Goal: Task Accomplishment & Management: Use online tool/utility

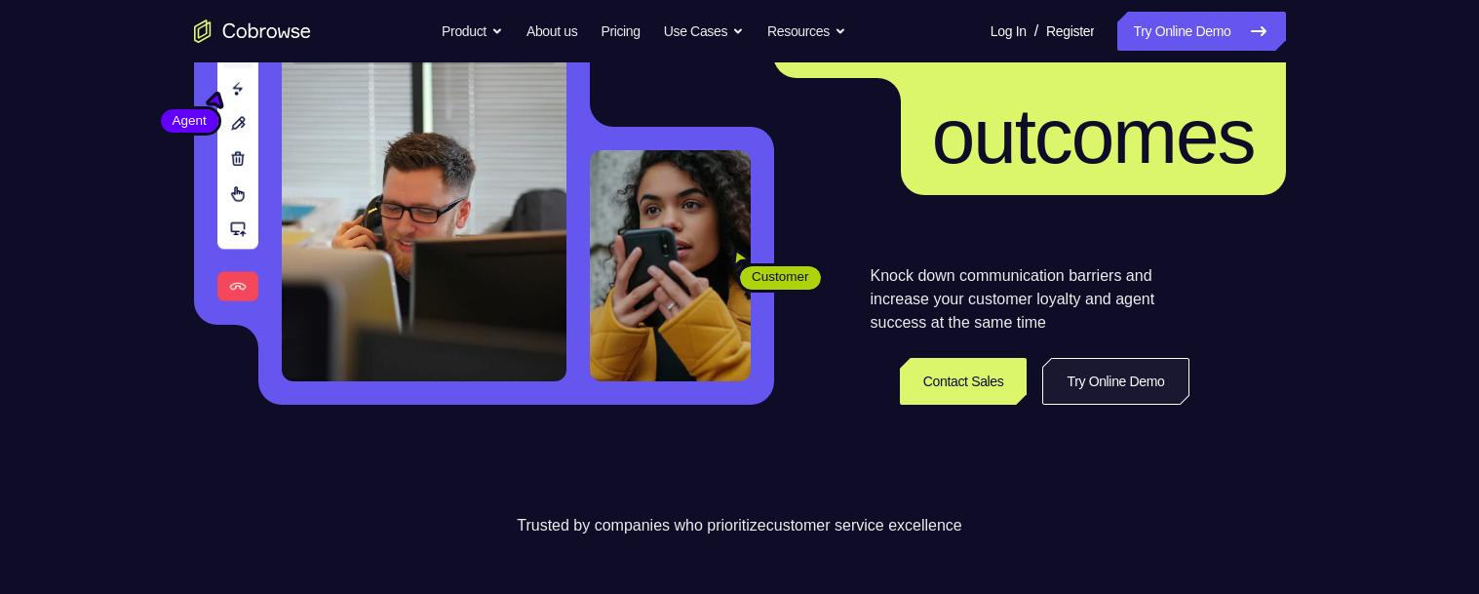
click at [1066, 383] on link "Try Online Demo" at bounding box center [1116, 381] width 146 height 47
click at [1074, 392] on link "Try Online Demo" at bounding box center [1116, 381] width 146 height 47
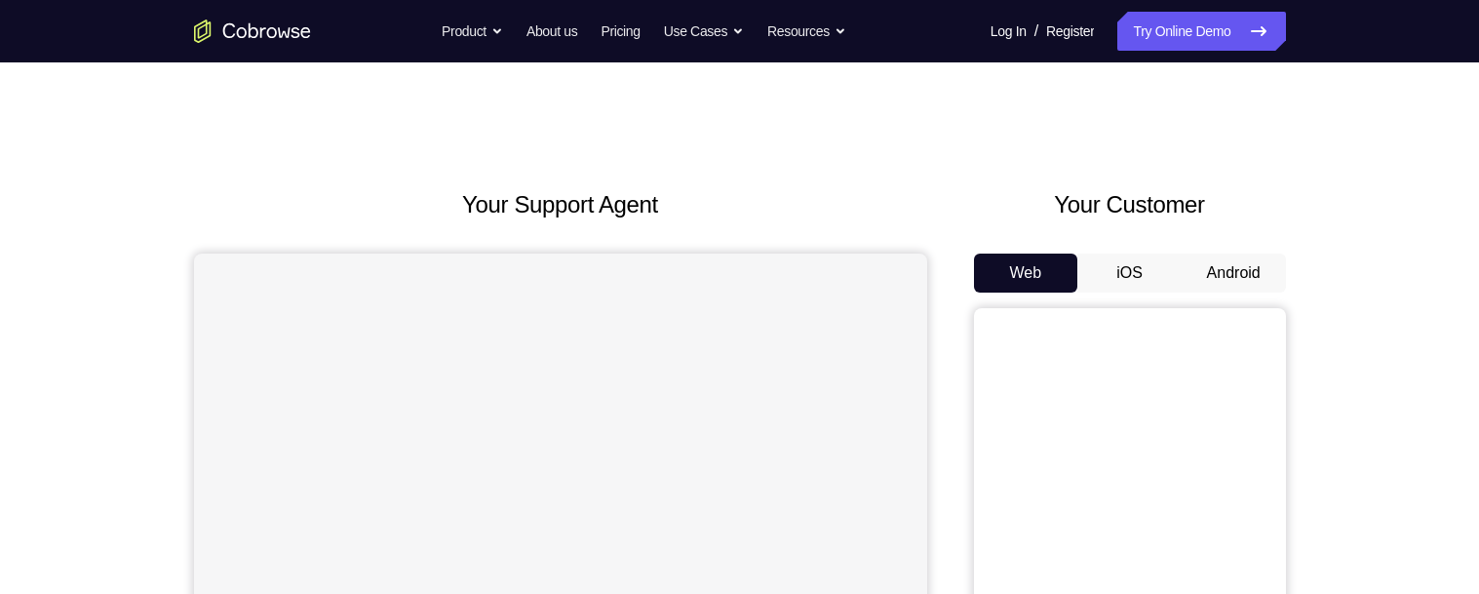
click at [1206, 264] on button "Android" at bounding box center [1234, 273] width 104 height 39
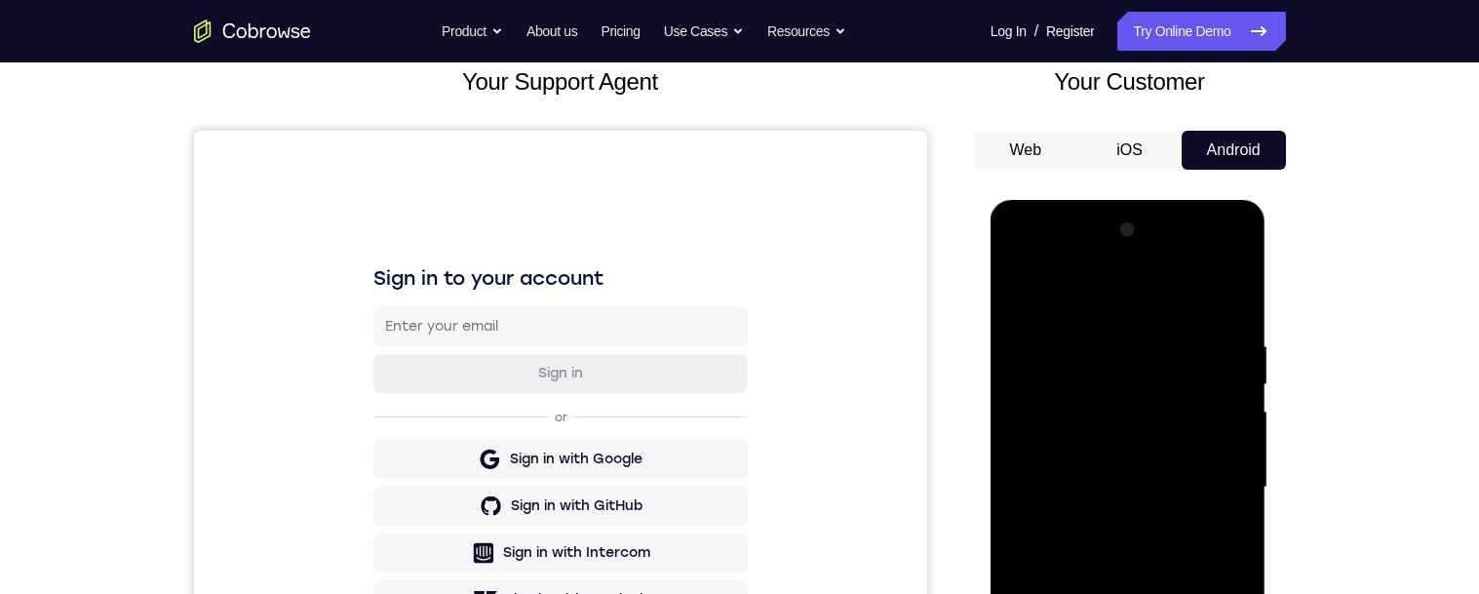
scroll to position [293, 0]
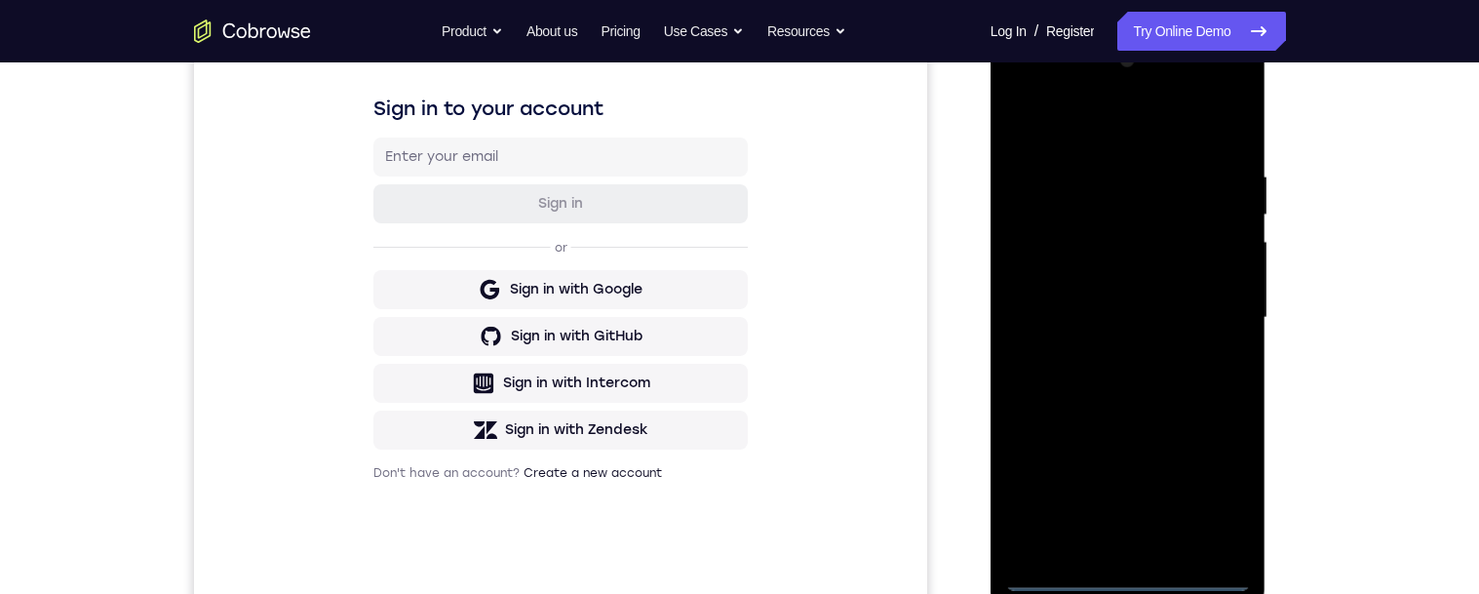
click at [1125, 579] on div at bounding box center [1128, 318] width 246 height 546
click at [1132, 579] on div at bounding box center [1128, 318] width 246 height 546
click at [1129, 579] on div at bounding box center [1128, 318] width 246 height 546
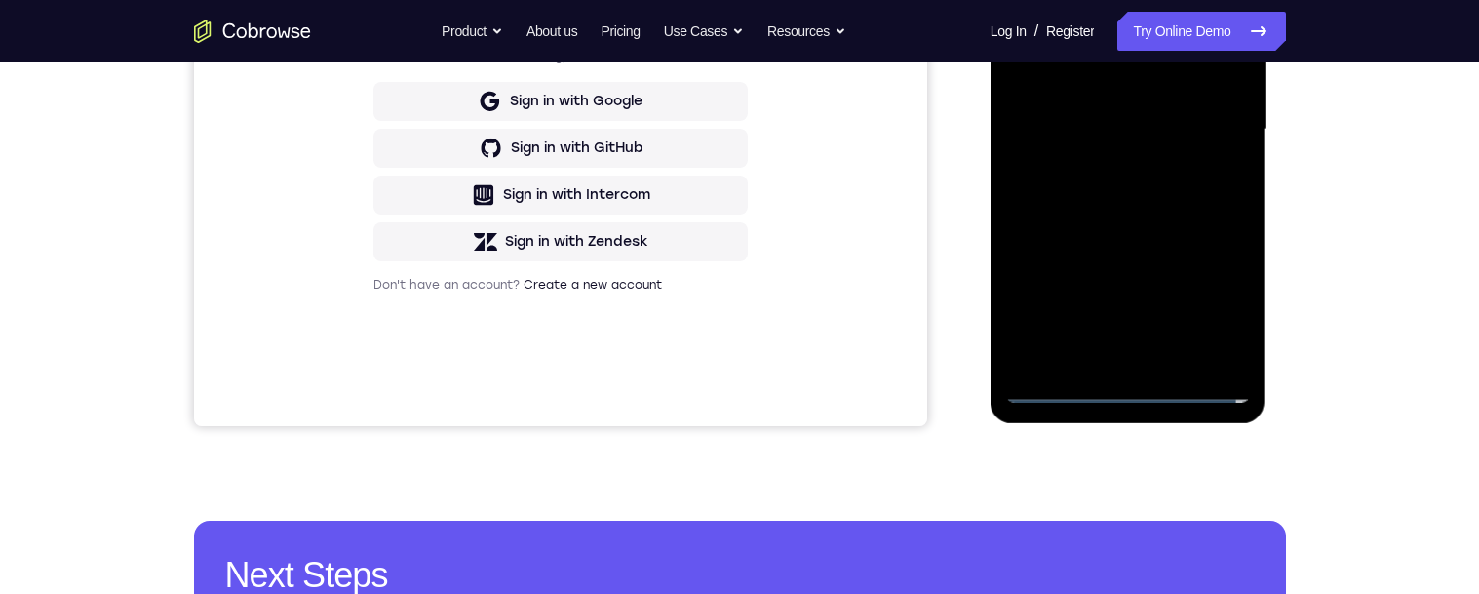
drag, startPoint x: 1213, startPoint y: 306, endPoint x: 2260, endPoint y: 145, distance: 1058.7
click at [1213, 306] on div at bounding box center [1128, 130] width 246 height 546
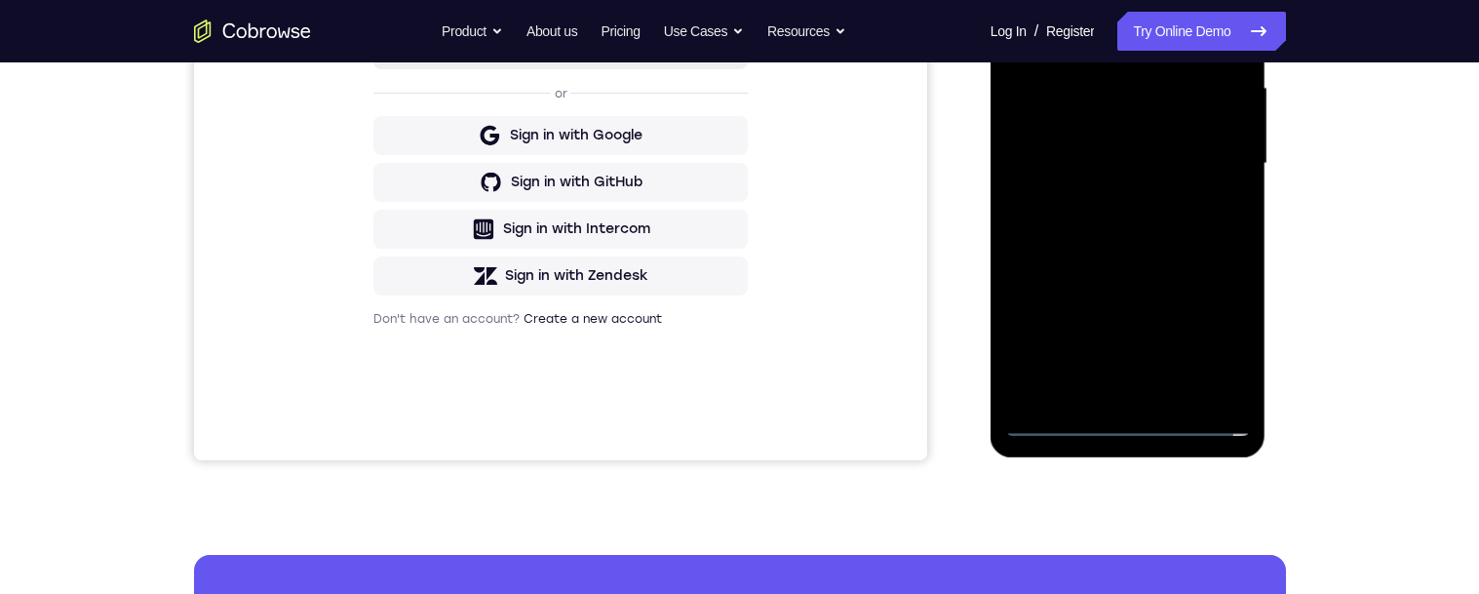
click at [1217, 332] on div at bounding box center [1128, 164] width 246 height 546
click at [1210, 355] on div at bounding box center [1128, 164] width 246 height 546
click at [1239, 332] on div at bounding box center [1128, 164] width 246 height 546
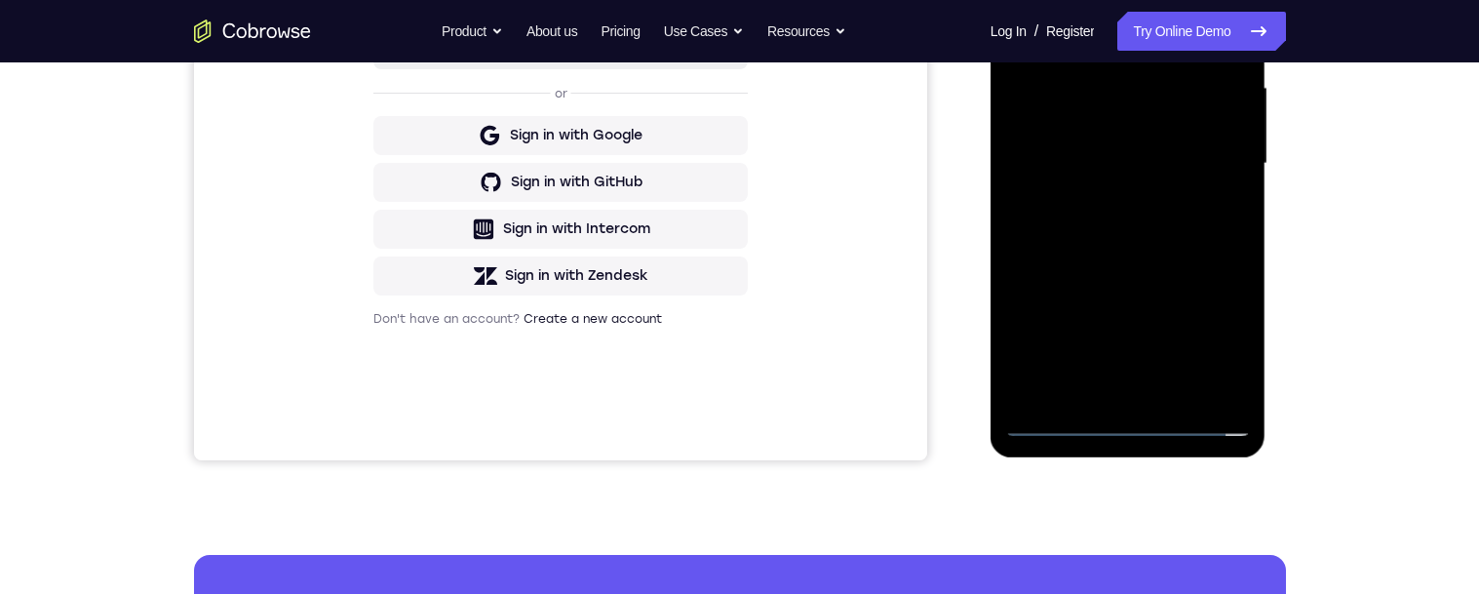
click at [1218, 356] on div at bounding box center [1128, 164] width 246 height 546
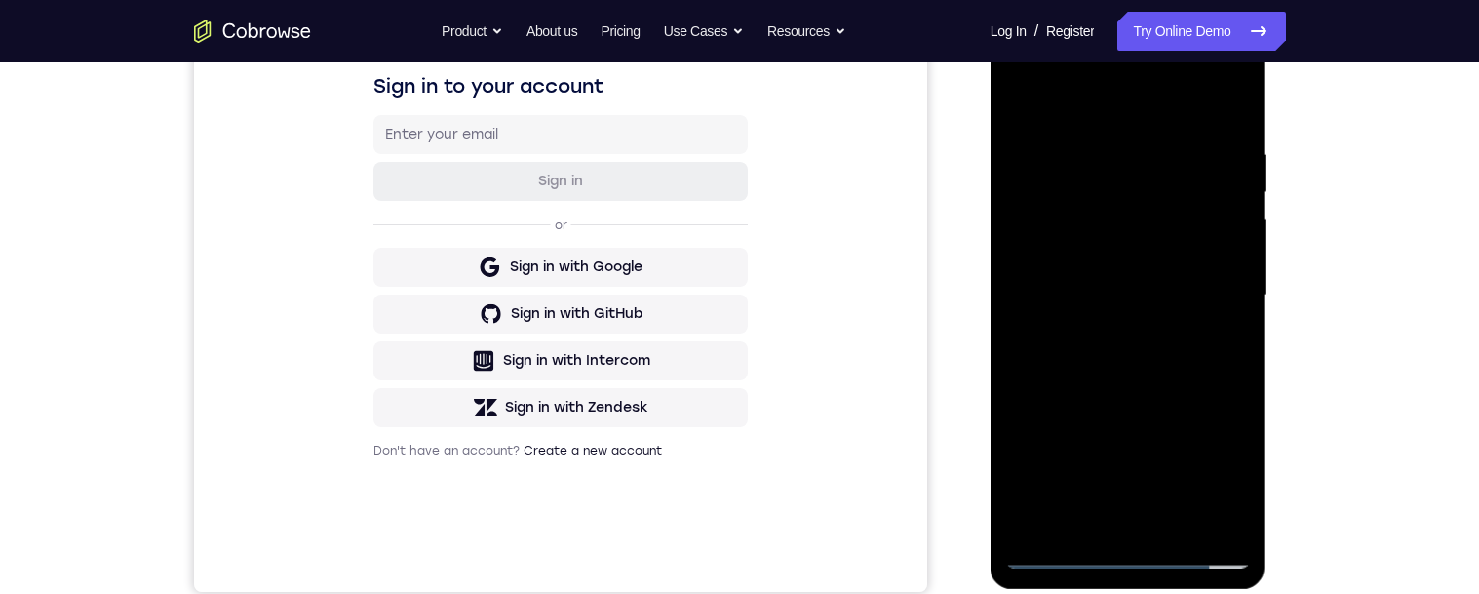
scroll to position [247, 0]
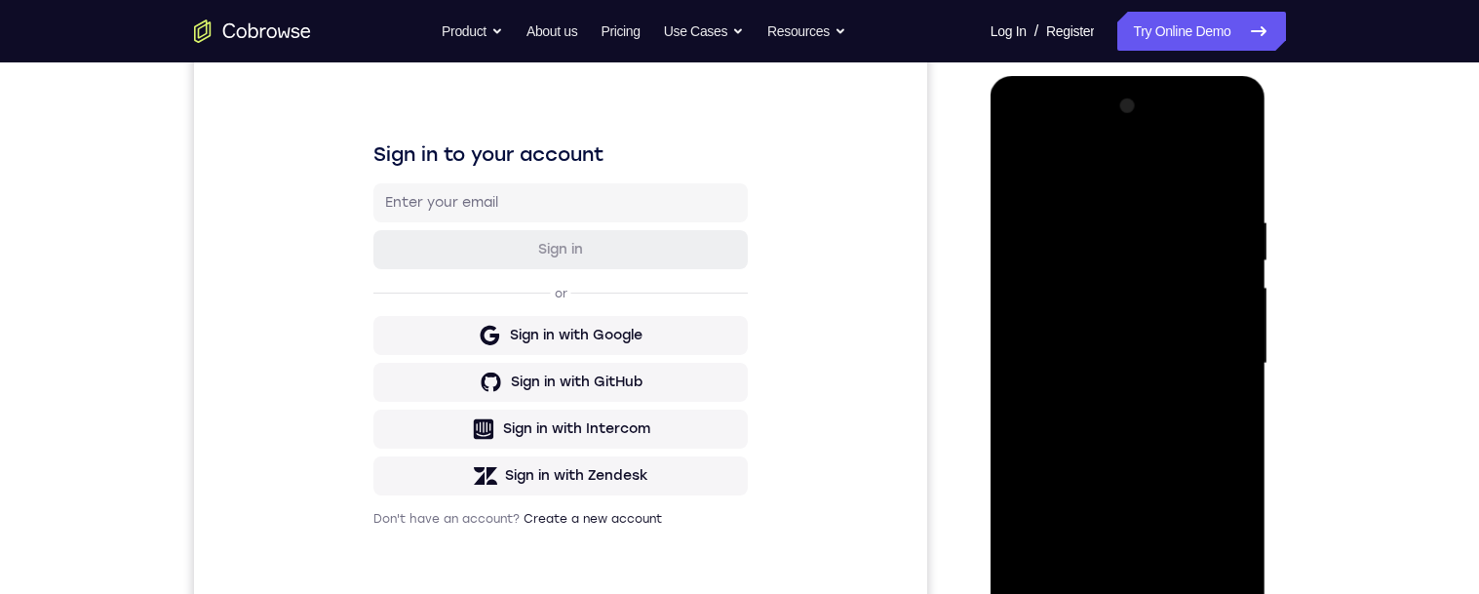
click at [1027, 138] on div at bounding box center [1128, 364] width 246 height 546
click at [1208, 365] on div at bounding box center [1128, 364] width 246 height 546
click at [1221, 364] on div at bounding box center [1128, 364] width 246 height 546
click at [1211, 358] on div at bounding box center [1128, 364] width 246 height 546
click at [1114, 403] on div at bounding box center [1128, 364] width 246 height 546
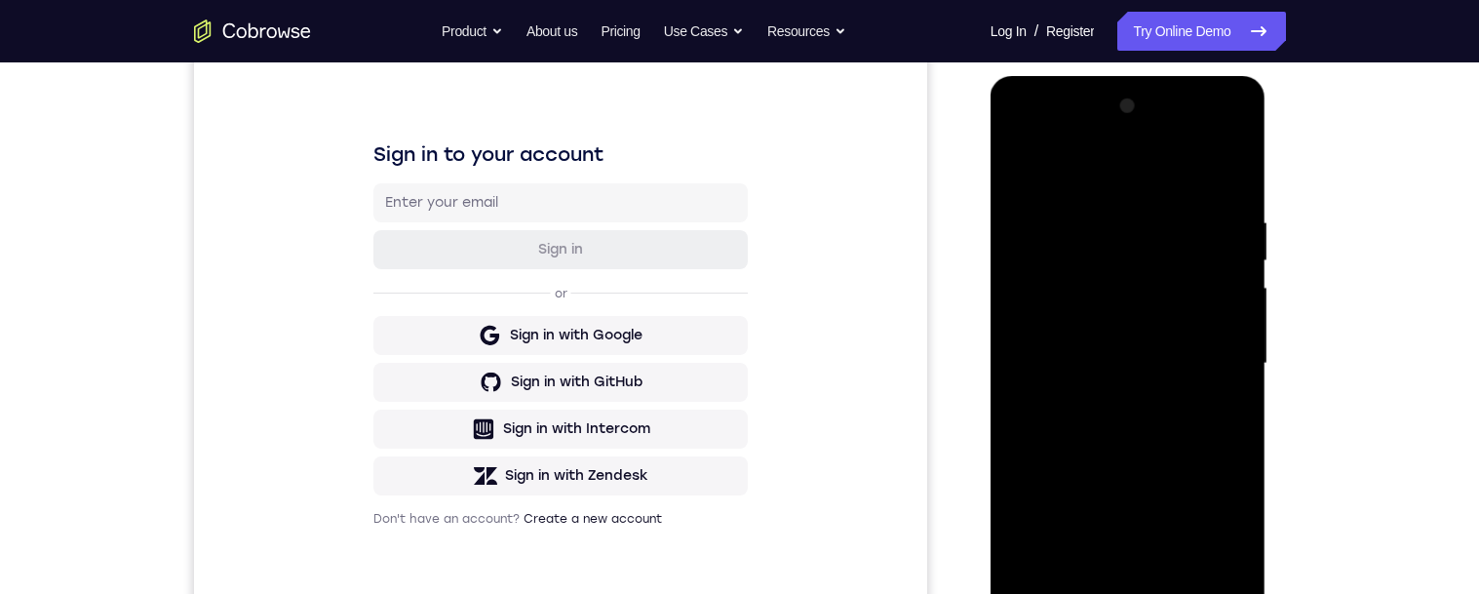
click at [1114, 403] on div at bounding box center [1128, 364] width 246 height 546
click at [1098, 280] on div at bounding box center [1128, 364] width 246 height 546
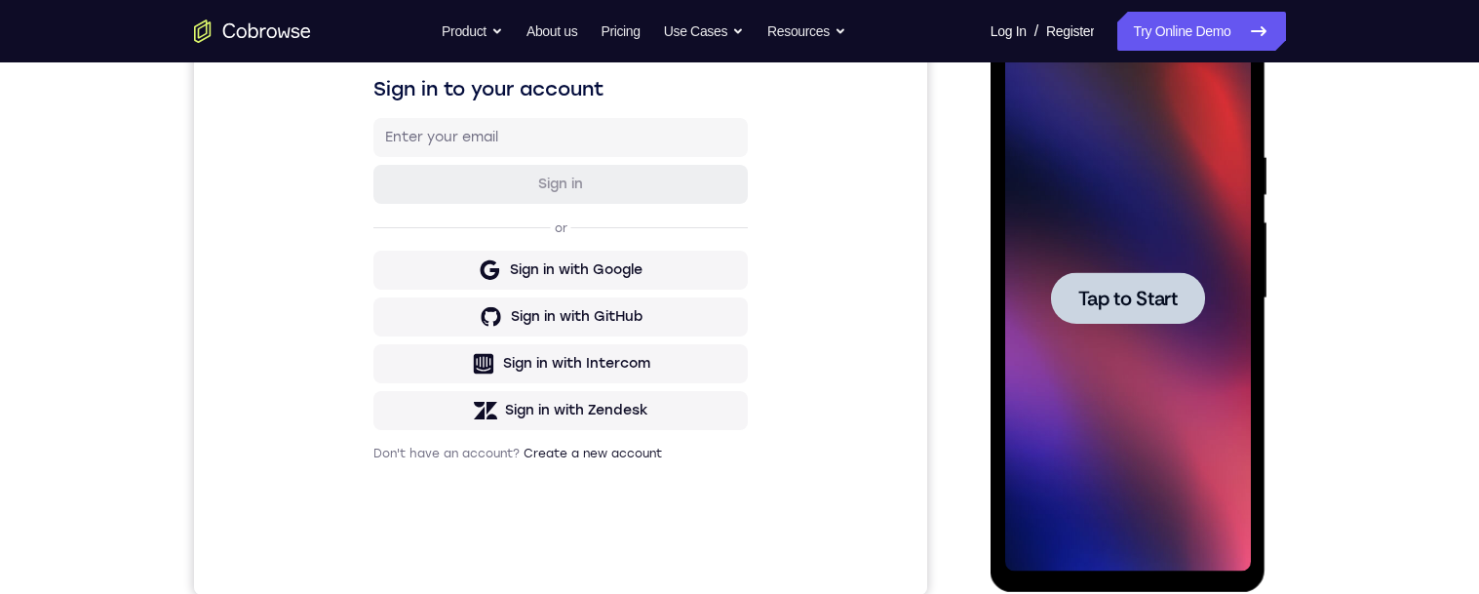
click at [1135, 295] on span "Tap to Start" at bounding box center [1128, 299] width 99 height 20
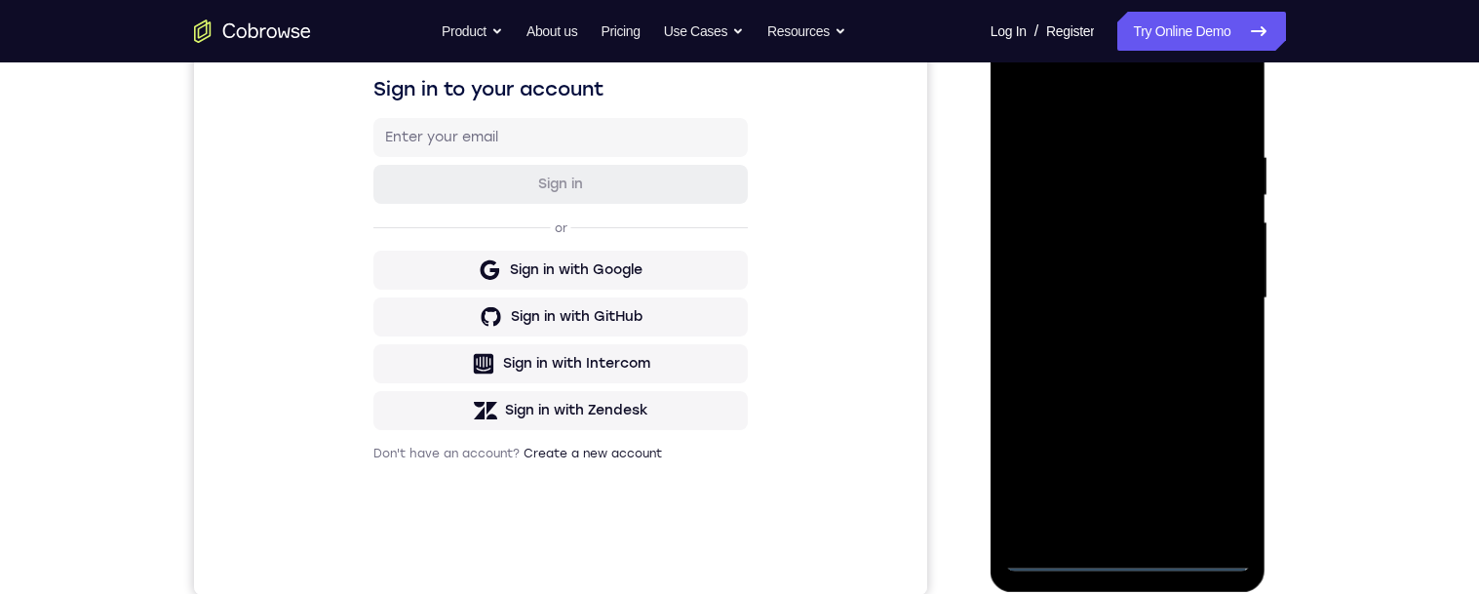
click at [1133, 570] on div at bounding box center [1128, 298] width 246 height 546
